Goal: Check status: Check status

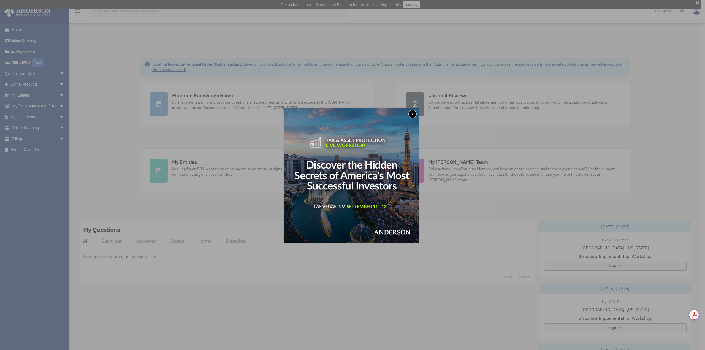
click at [414, 114] on button "x" at bounding box center [412, 114] width 8 height 8
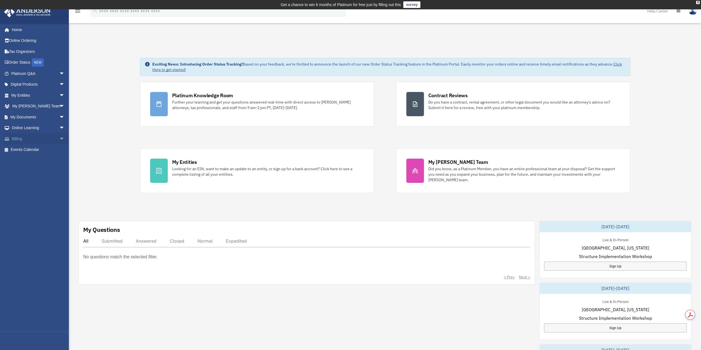
click at [24, 139] on link "Billing arrow_drop_down" at bounding box center [38, 138] width 69 height 11
click at [59, 139] on span "arrow_drop_down" at bounding box center [64, 138] width 11 height 11
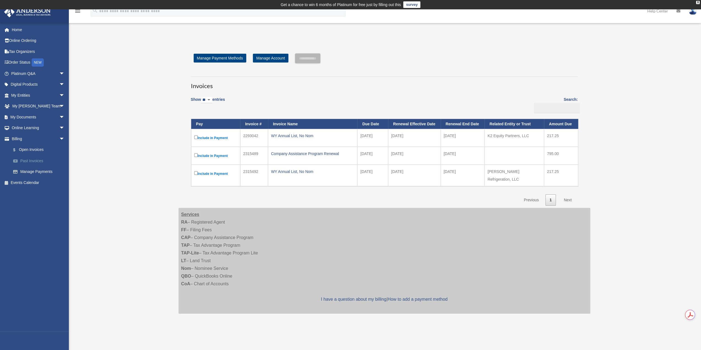
click at [34, 161] on link "Past Invoices" at bounding box center [40, 160] width 65 height 11
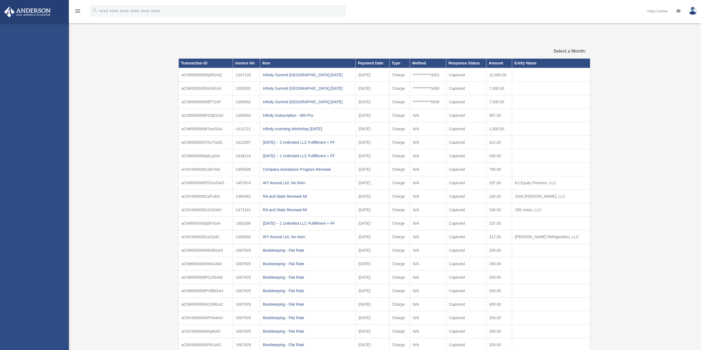
select select
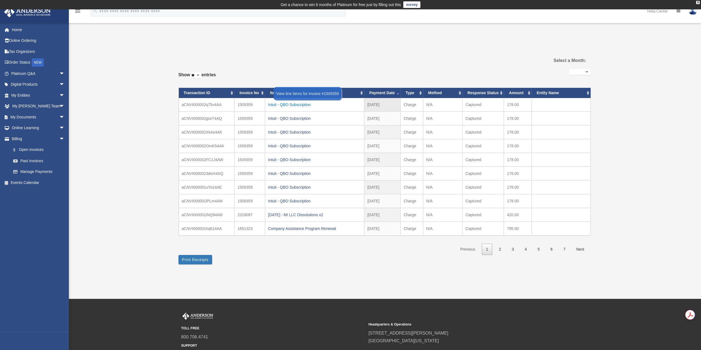
click at [286, 104] on div "Intuit - QBO Subscription" at bounding box center [314, 105] width 93 height 8
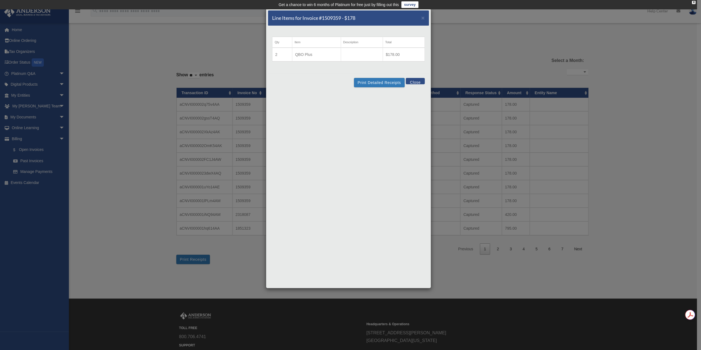
click at [415, 80] on button "Close" at bounding box center [415, 81] width 19 height 6
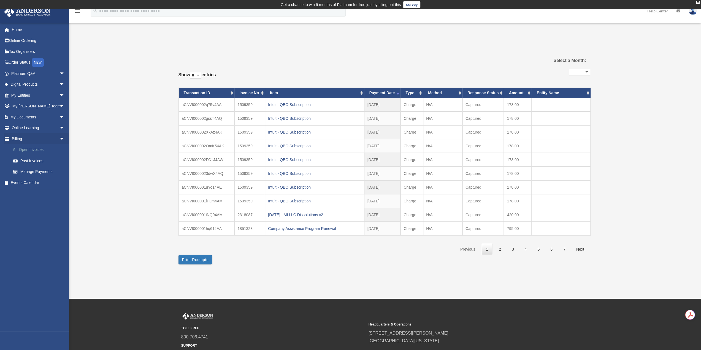
click at [27, 149] on link "$ Open Invoices" at bounding box center [40, 149] width 65 height 11
